Goal: Task Accomplishment & Management: Use online tool/utility

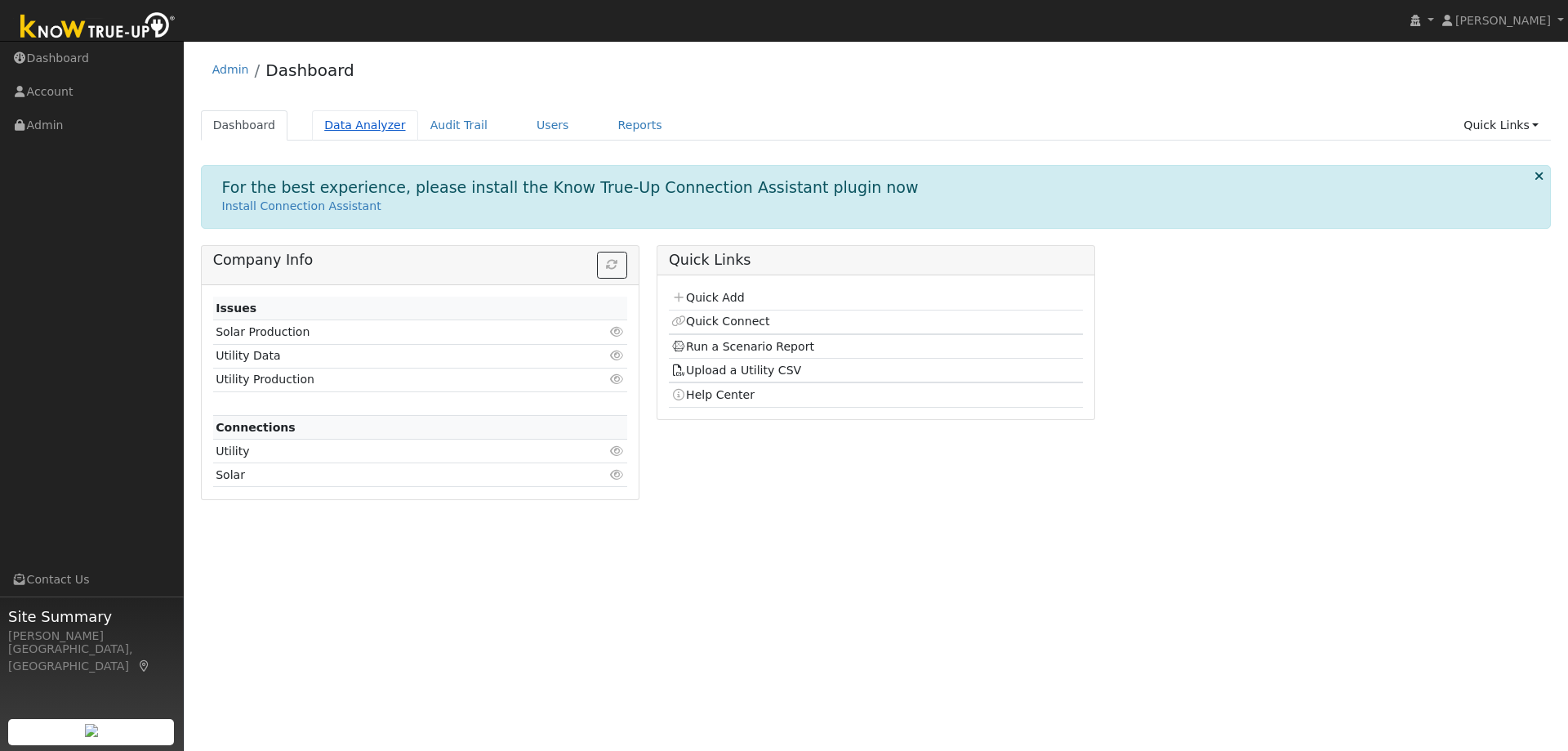
click at [353, 126] on link "Data Analyzer" at bounding box center [365, 125] width 106 height 31
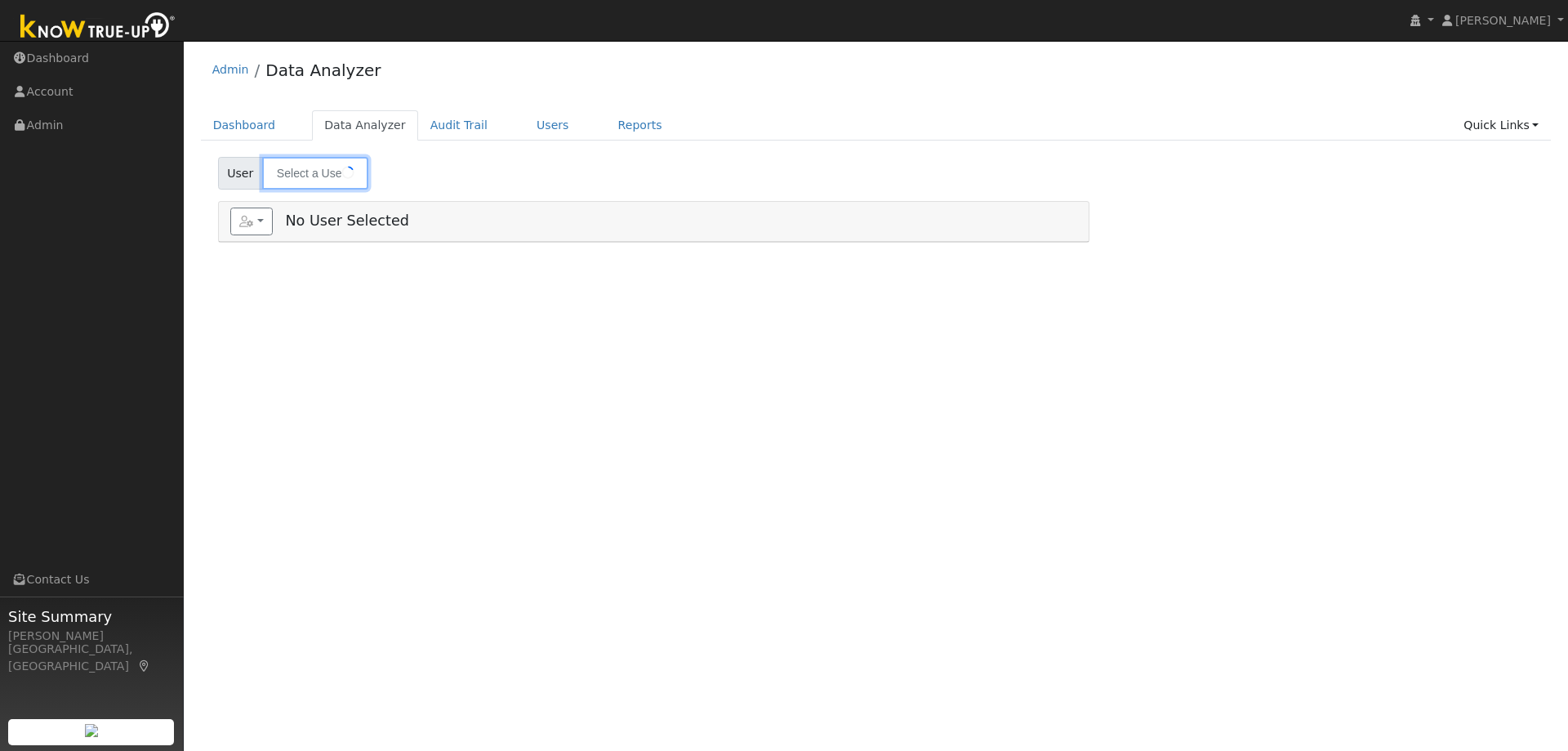
type input "[PERSON_NAME]"
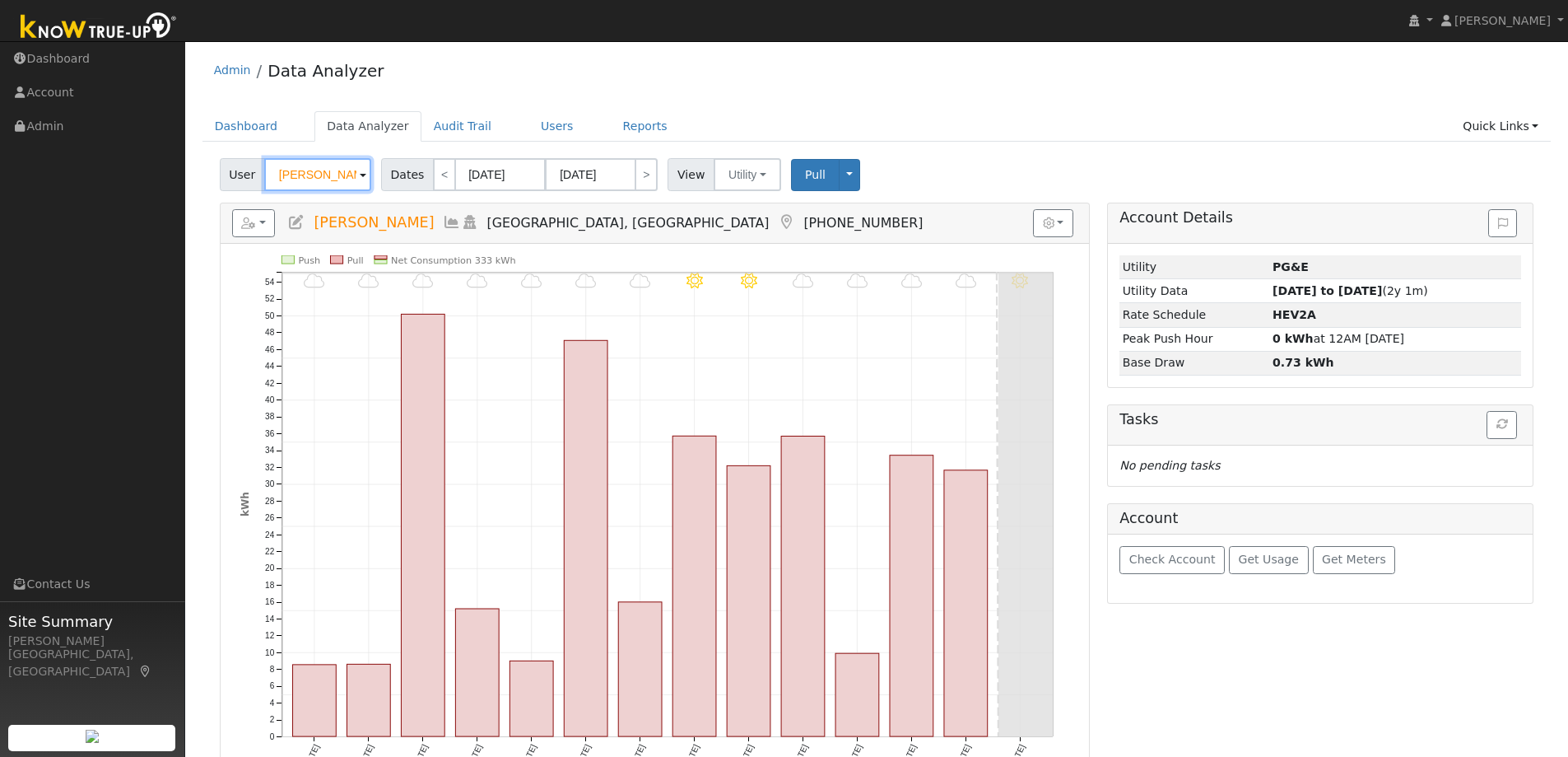
click at [333, 175] on input "[PERSON_NAME]" at bounding box center [318, 175] width 107 height 33
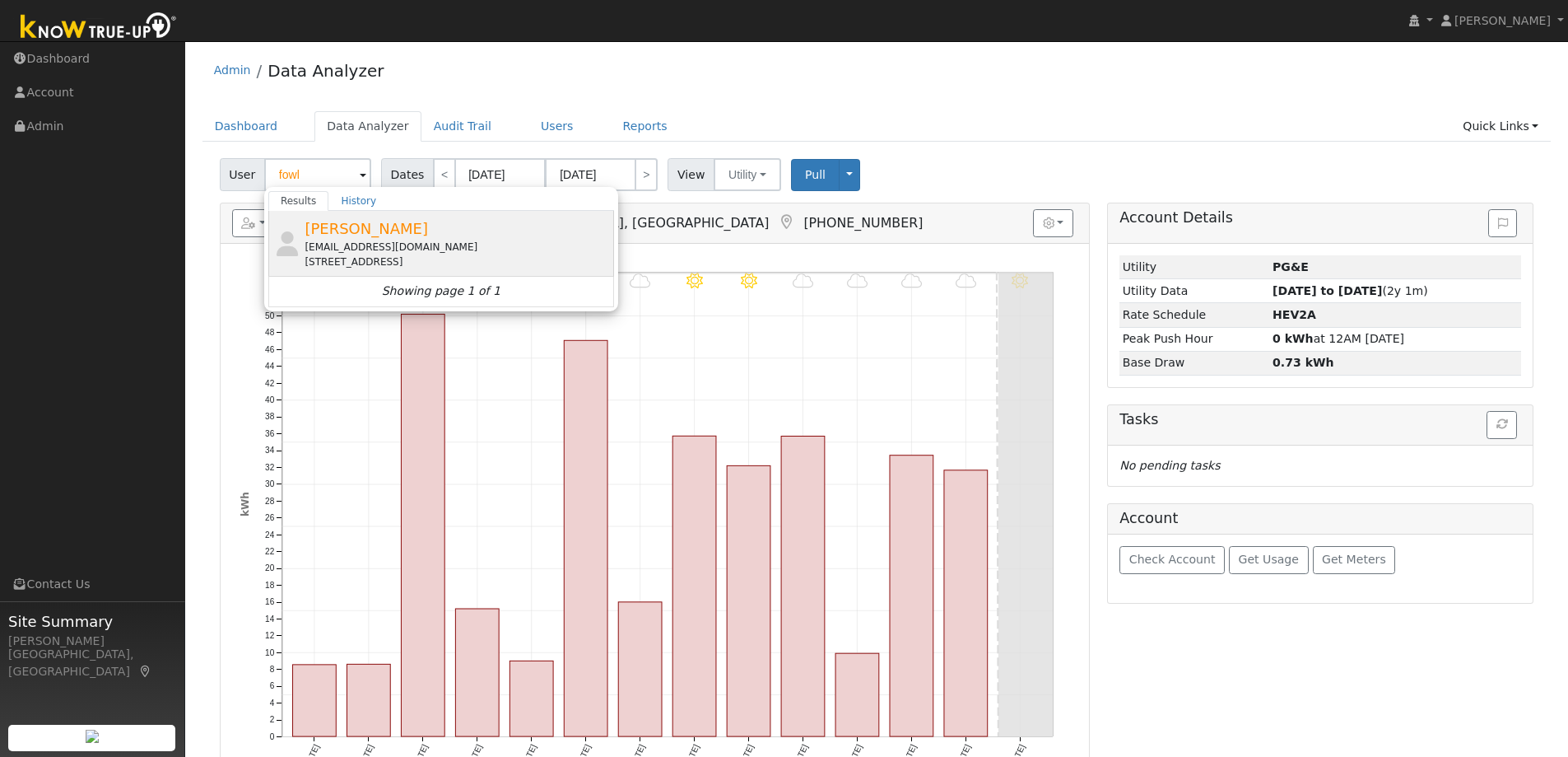
click at [415, 237] on div "[PERSON_NAME] [EMAIL_ADDRESS][DOMAIN_NAME] [STREET_ADDRESS]" at bounding box center [456, 243] width 305 height 52
type input "[PERSON_NAME]"
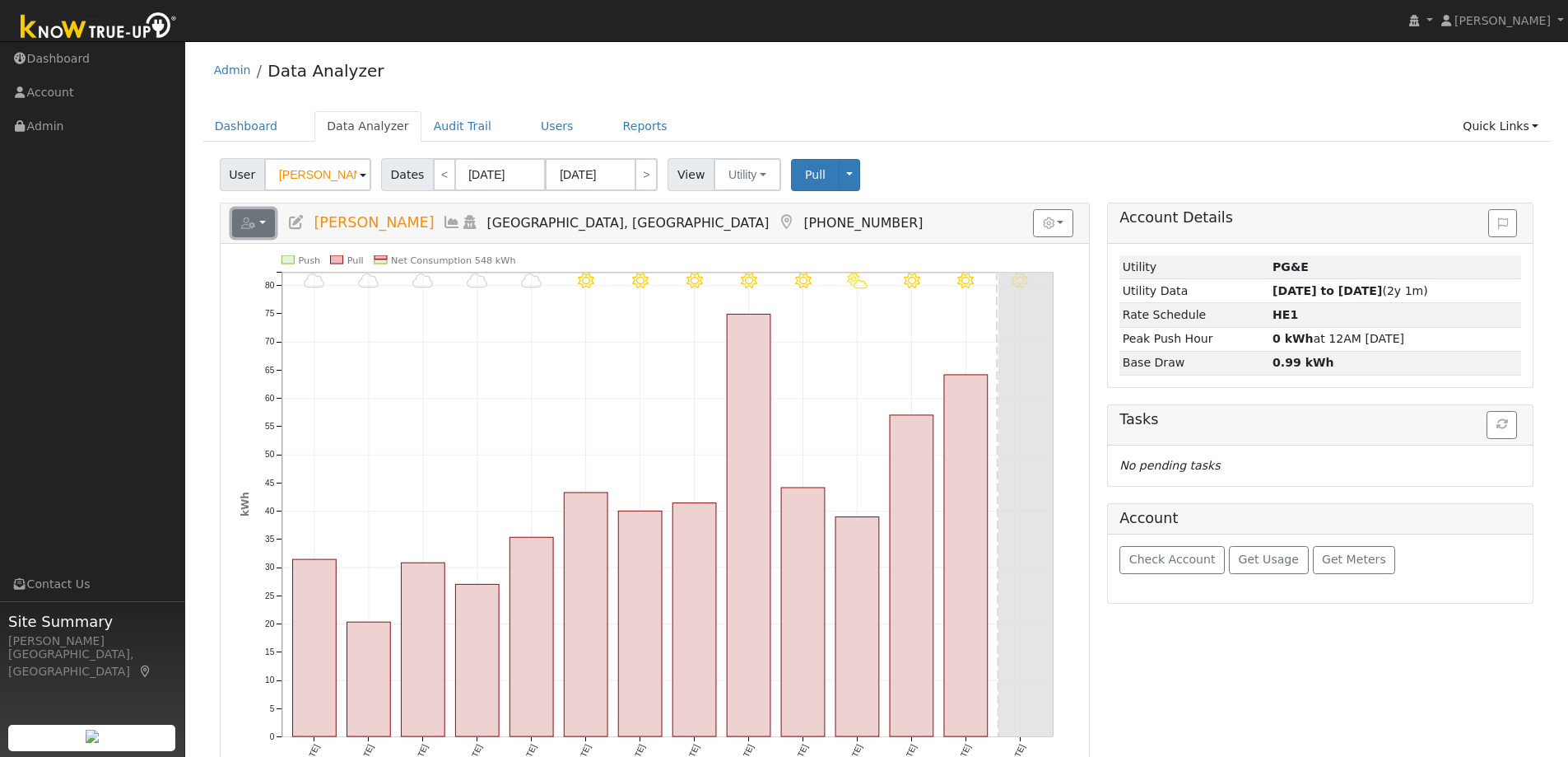
click at [262, 224] on button "button" at bounding box center [254, 224] width 43 height 28
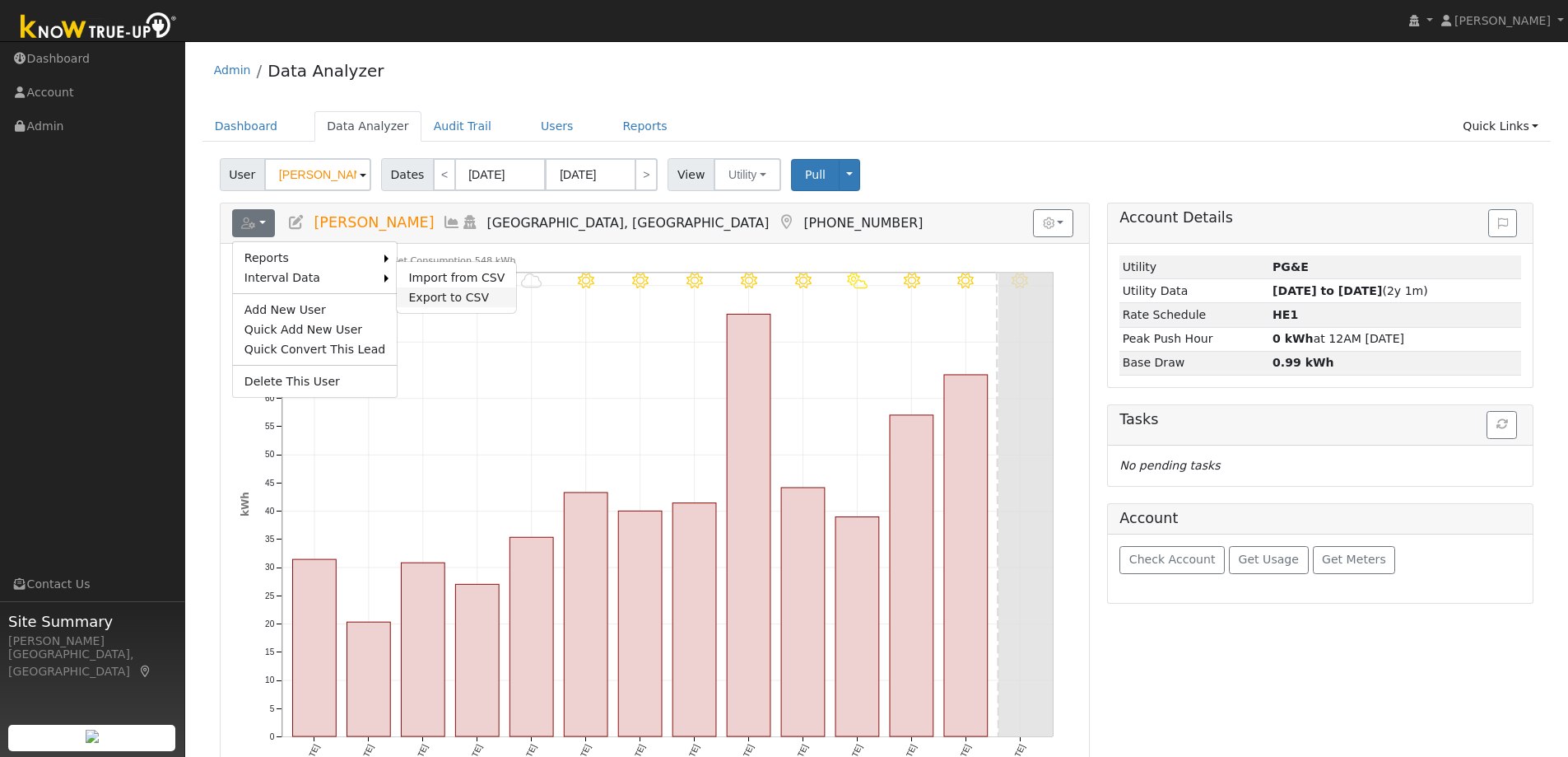
click at [402, 298] on link "Export to CSV" at bounding box center [456, 298] width 120 height 20
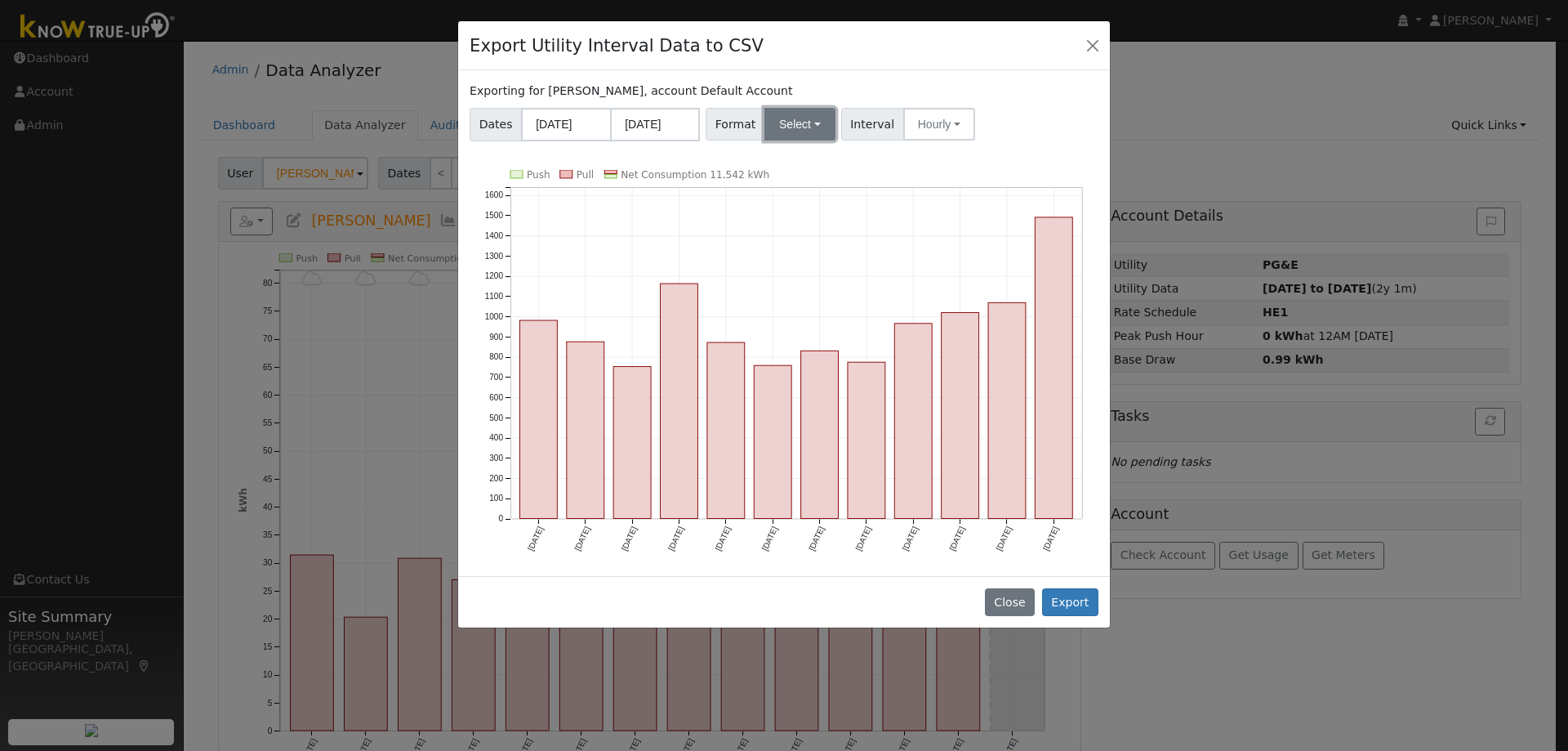
click at [802, 127] on button "Select" at bounding box center [800, 125] width 71 height 33
click at [777, 301] on link "OpenSolar" at bounding box center [819, 310] width 117 height 23
click at [1068, 593] on button "Export" at bounding box center [1071, 602] width 56 height 28
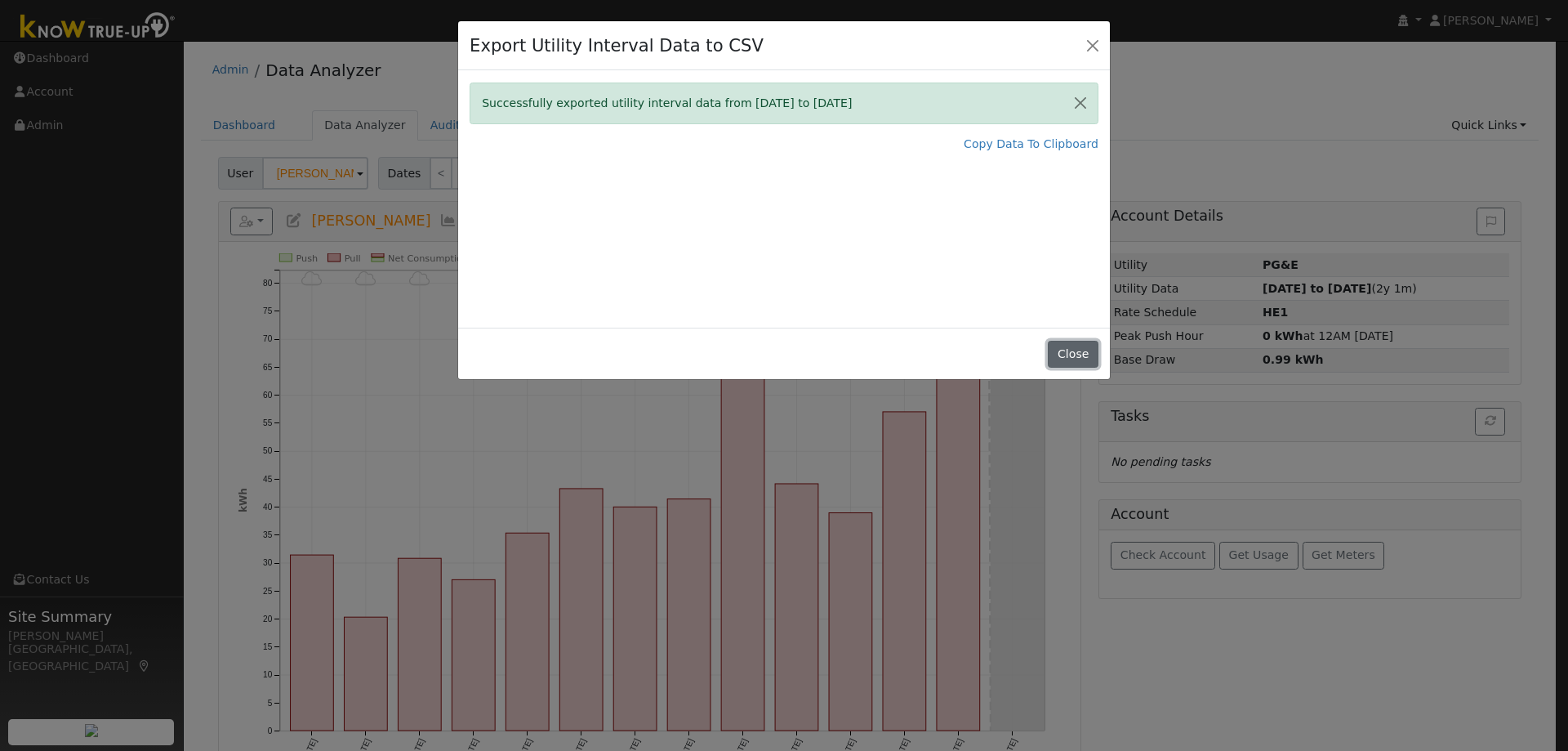
click at [1066, 357] on button "Close" at bounding box center [1073, 355] width 49 height 28
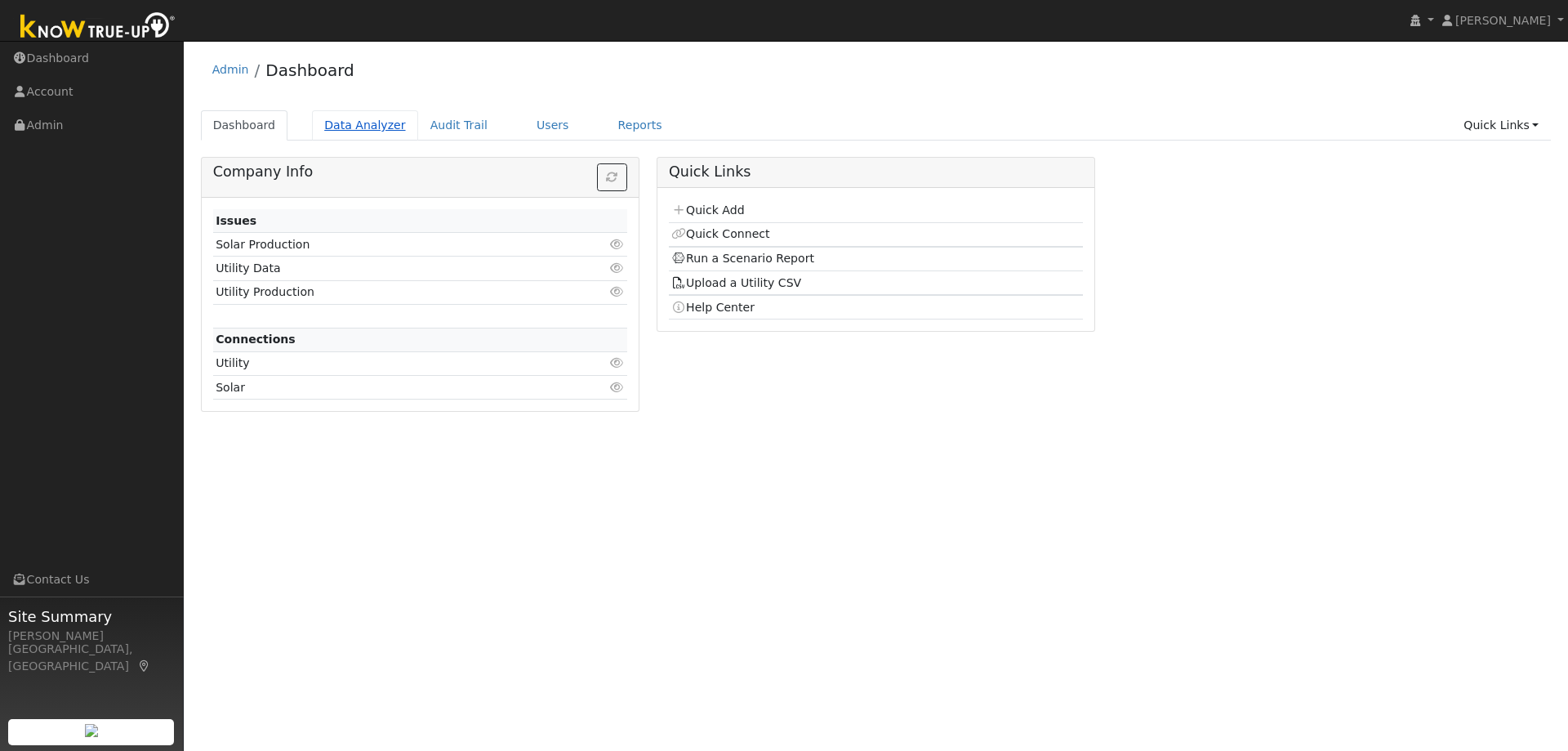
click at [356, 122] on link "Data Analyzer" at bounding box center [365, 125] width 106 height 31
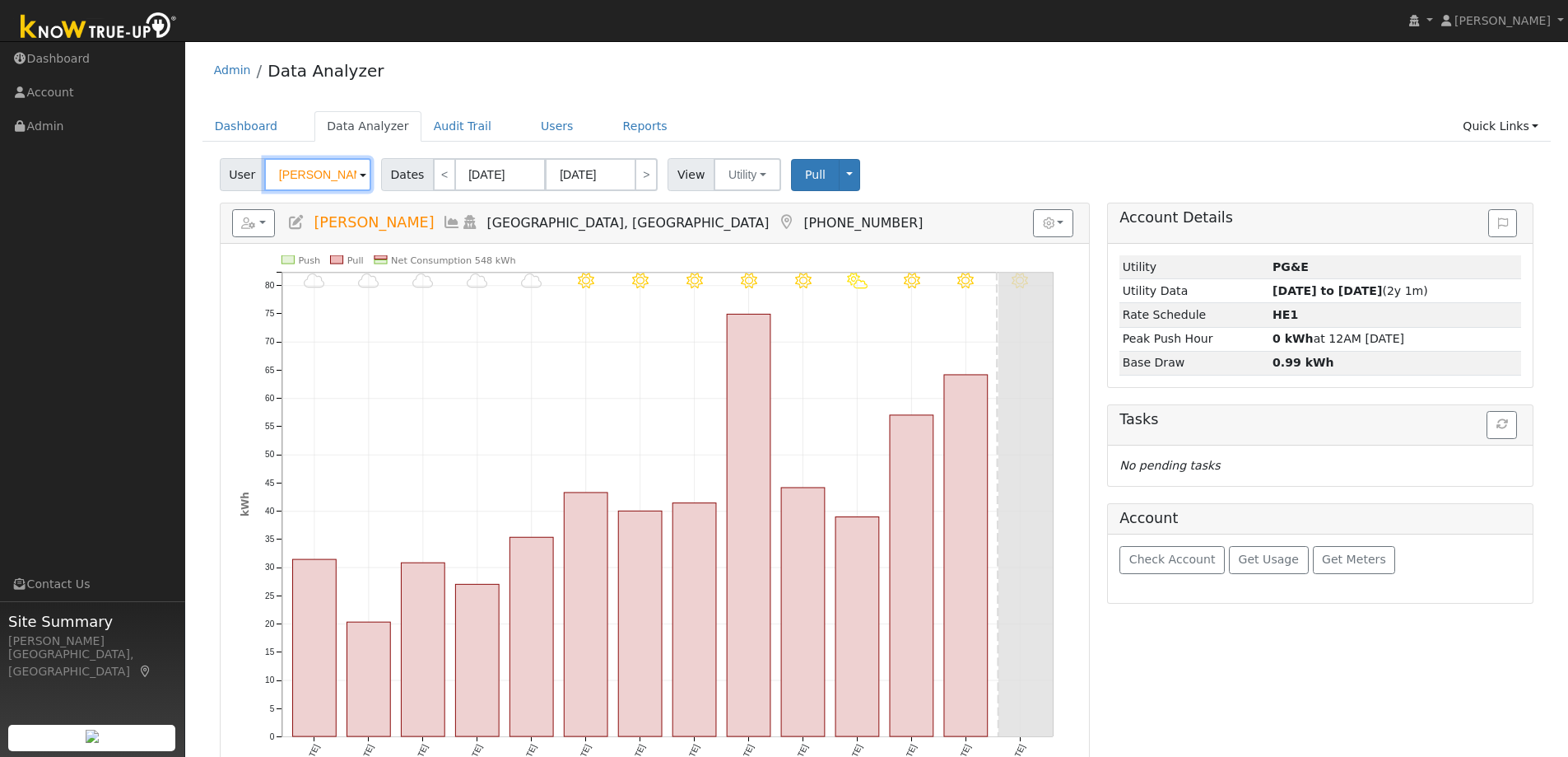
click at [320, 171] on input "Laura R Fowler" at bounding box center [318, 175] width 107 height 33
click at [320, 171] on input "[PERSON_NAME]" at bounding box center [318, 175] width 107 height 33
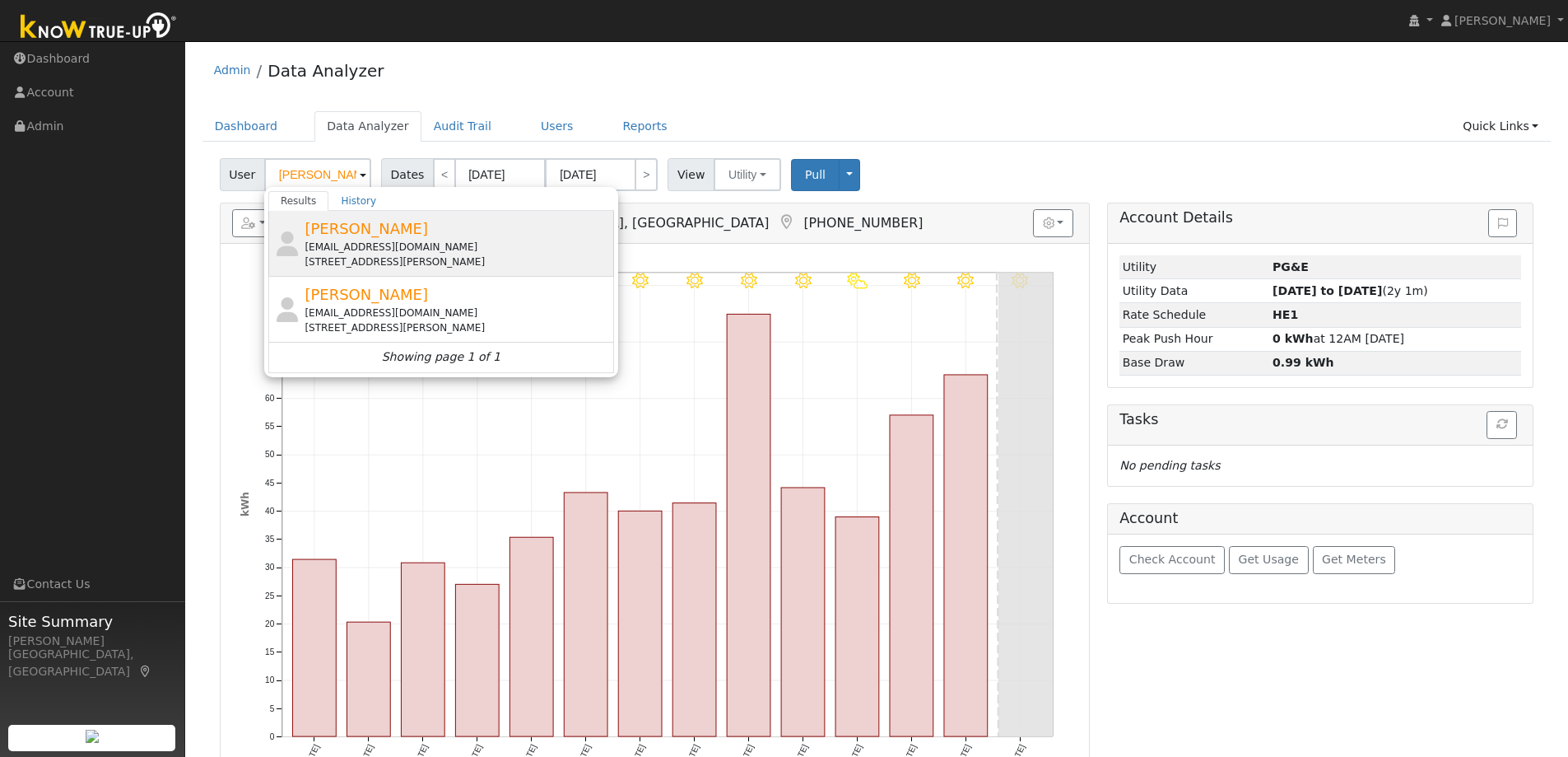
click at [389, 249] on div "sbreward@yahoo.com" at bounding box center [456, 247] width 305 height 15
type input "Susan Breward"
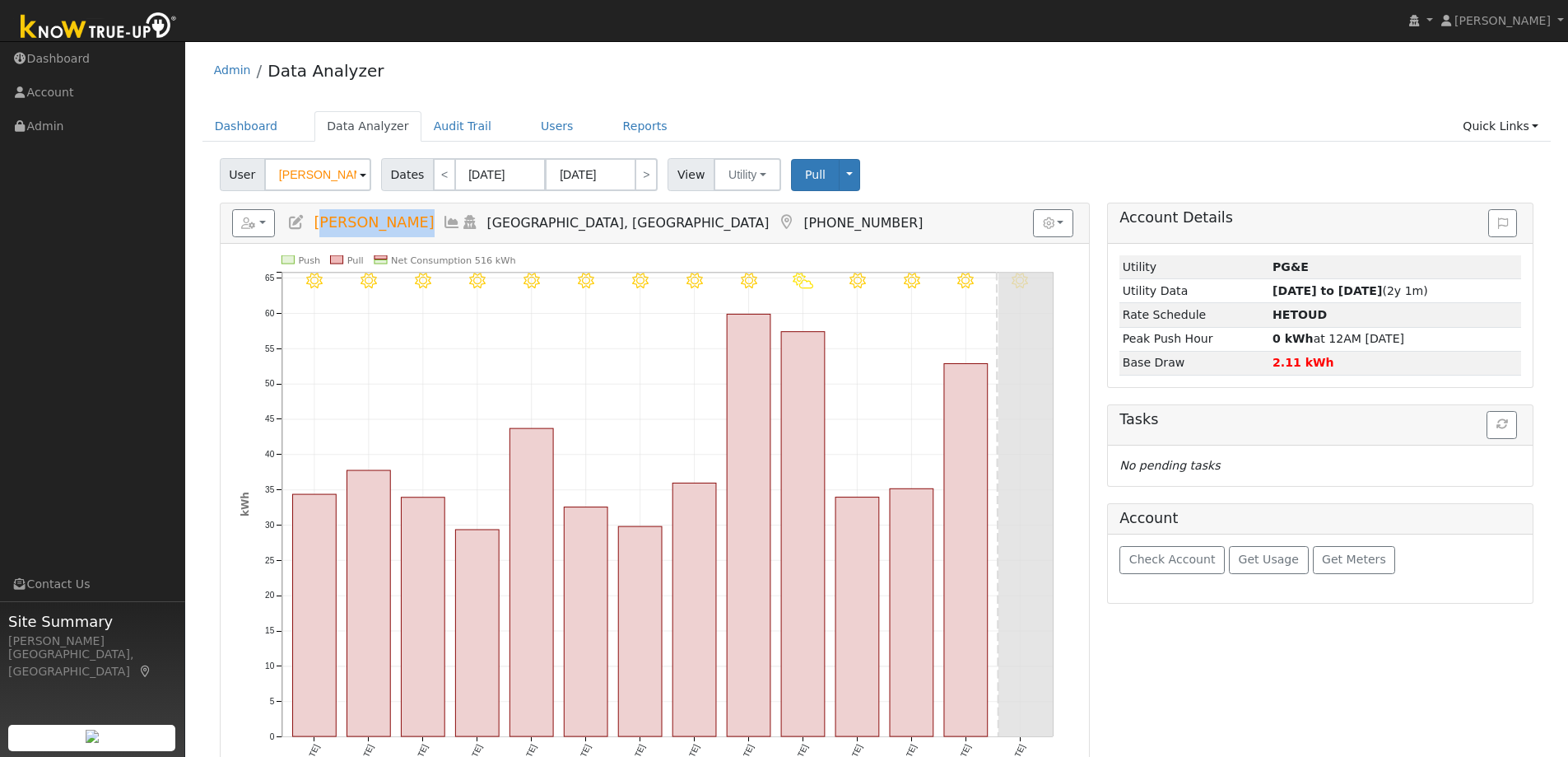
drag, startPoint x: 400, startPoint y: 219, endPoint x: 318, endPoint y: 225, distance: 82.2
click at [318, 225] on h5 "Reports Scenario Health Check Energy Audit Account Timeline User Audit Trail In…" at bounding box center [654, 224] width 846 height 28
copy span "Susan Breward"
click at [256, 239] on div "Reports Scenario Health Check Energy Audit Account Timeline User Audit Trail In…" at bounding box center [654, 224] width 869 height 41
click at [261, 229] on button "button" at bounding box center [254, 224] width 43 height 28
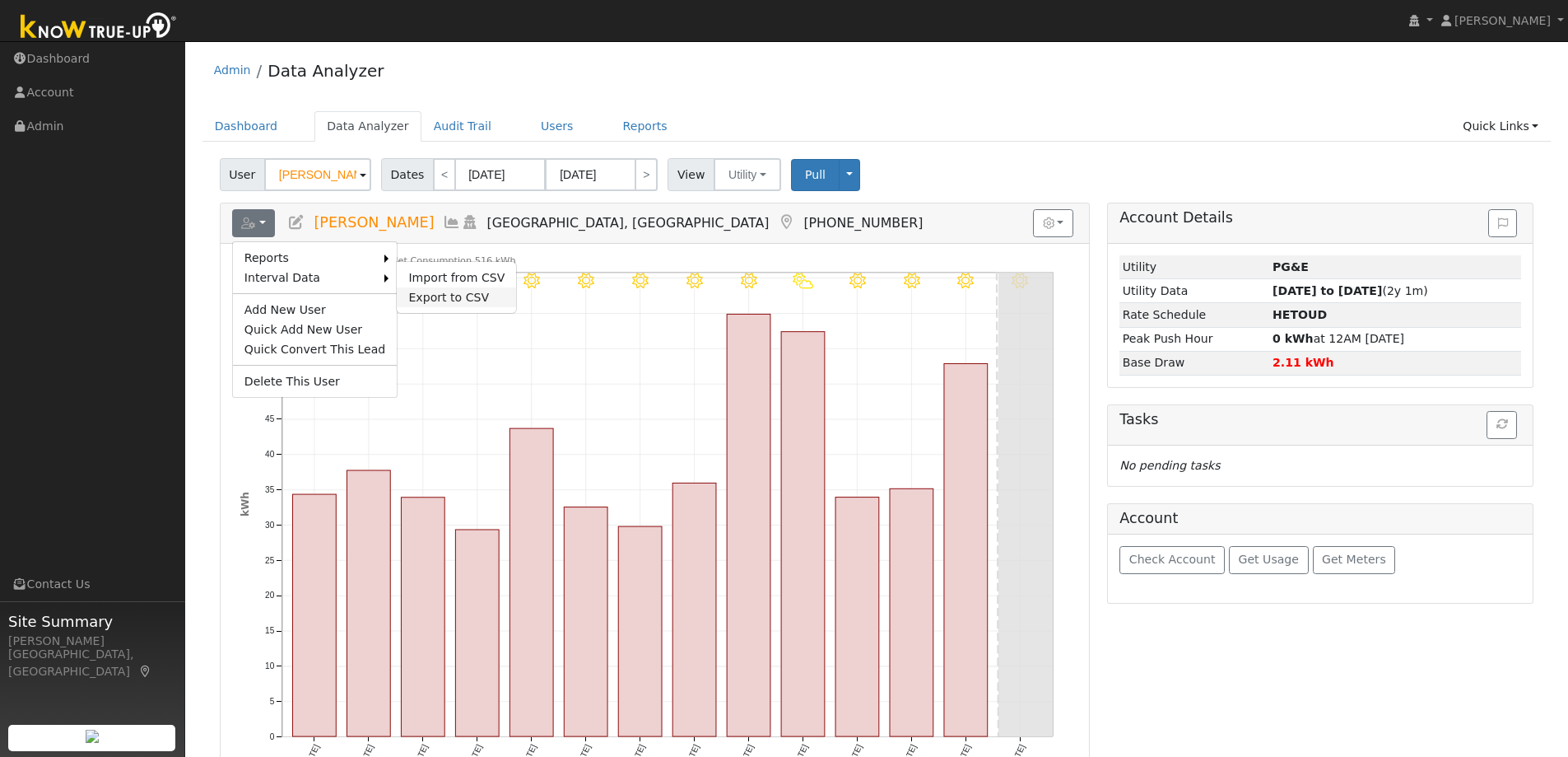
click at [420, 294] on link "Export to CSV" at bounding box center [456, 298] width 120 height 20
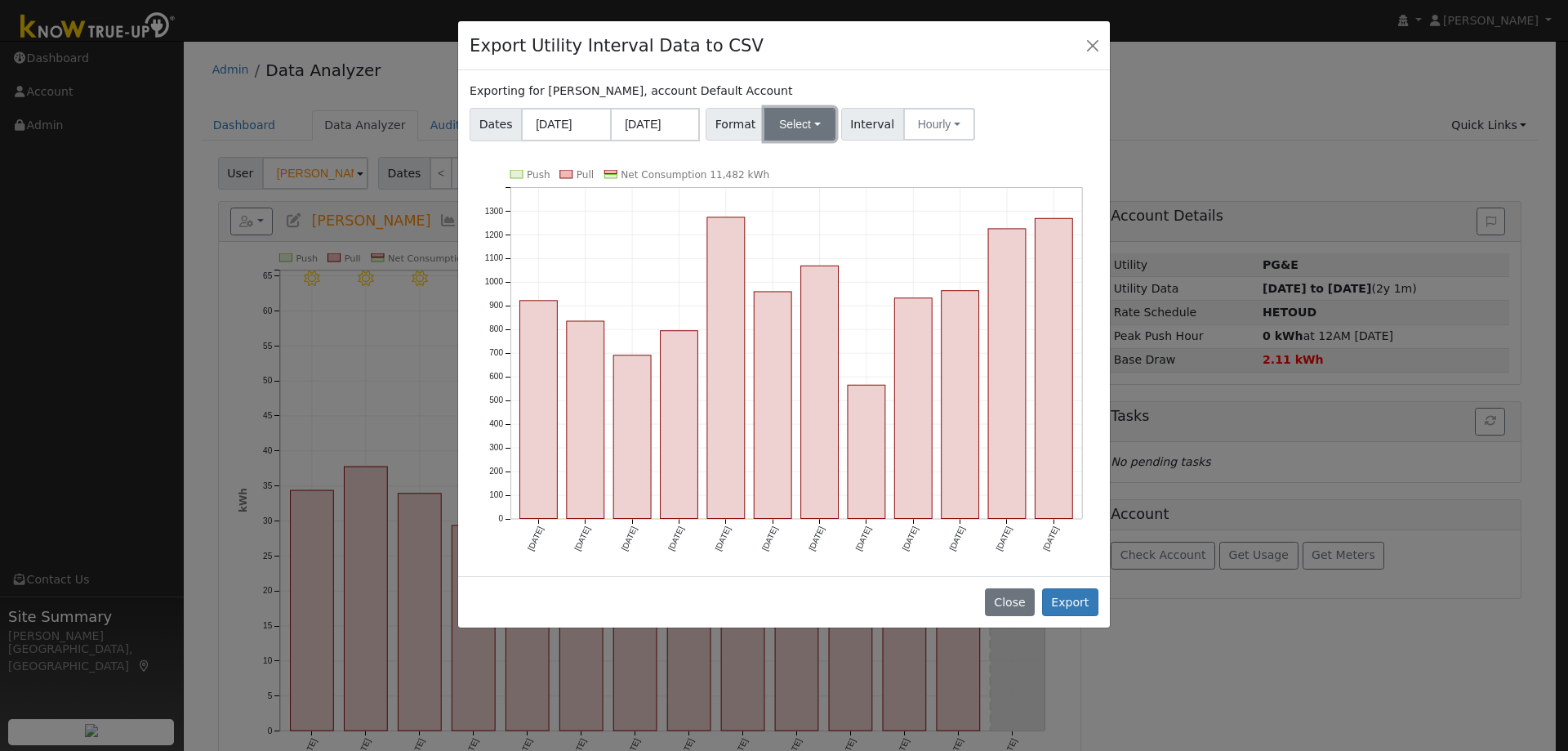
click at [796, 127] on button "Select" at bounding box center [800, 125] width 71 height 33
click at [798, 305] on link "OpenSolar" at bounding box center [819, 310] width 117 height 23
click at [1083, 598] on button "Export" at bounding box center [1071, 602] width 56 height 28
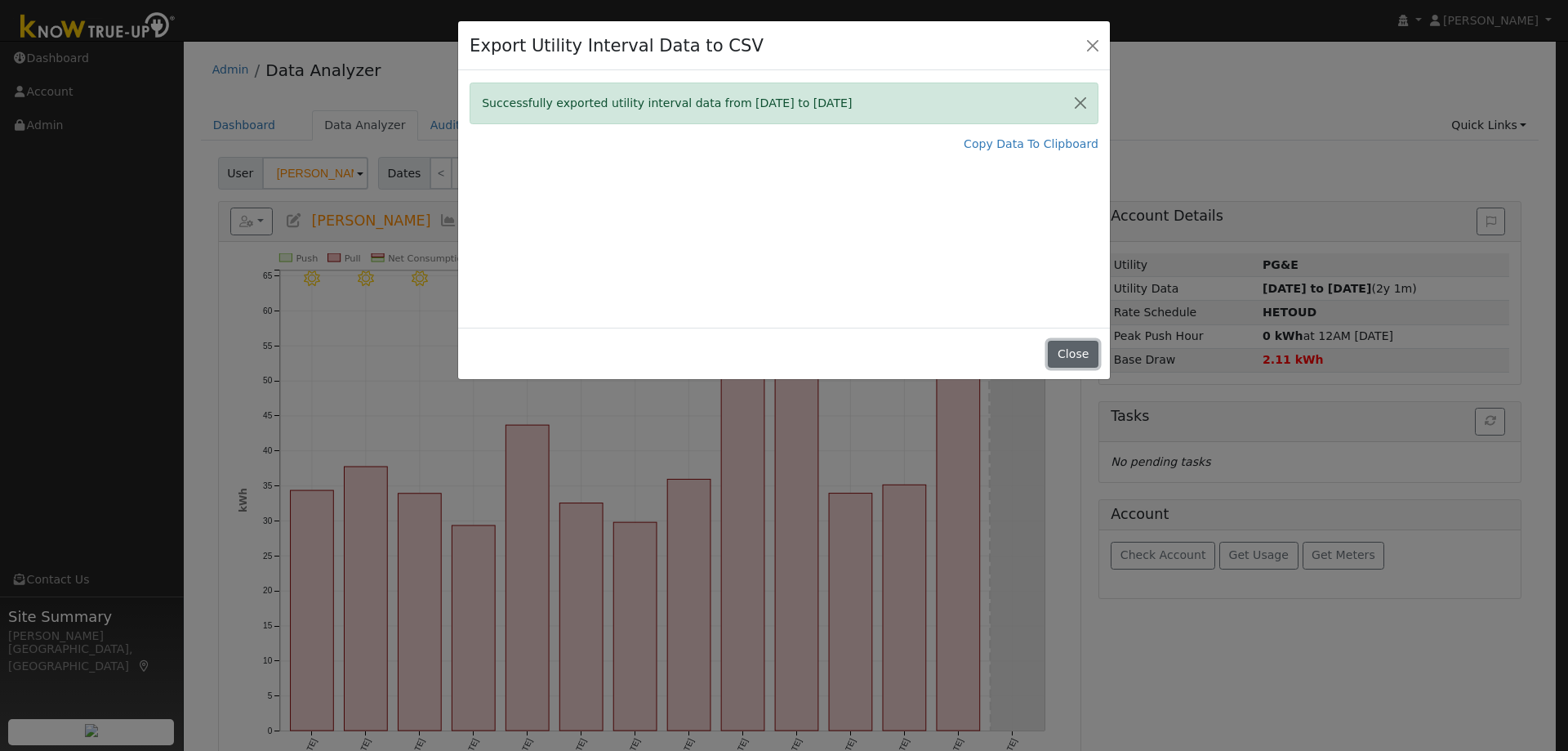
click at [1076, 363] on button "Close" at bounding box center [1073, 355] width 49 height 28
